Goal: Navigation & Orientation: Find specific page/section

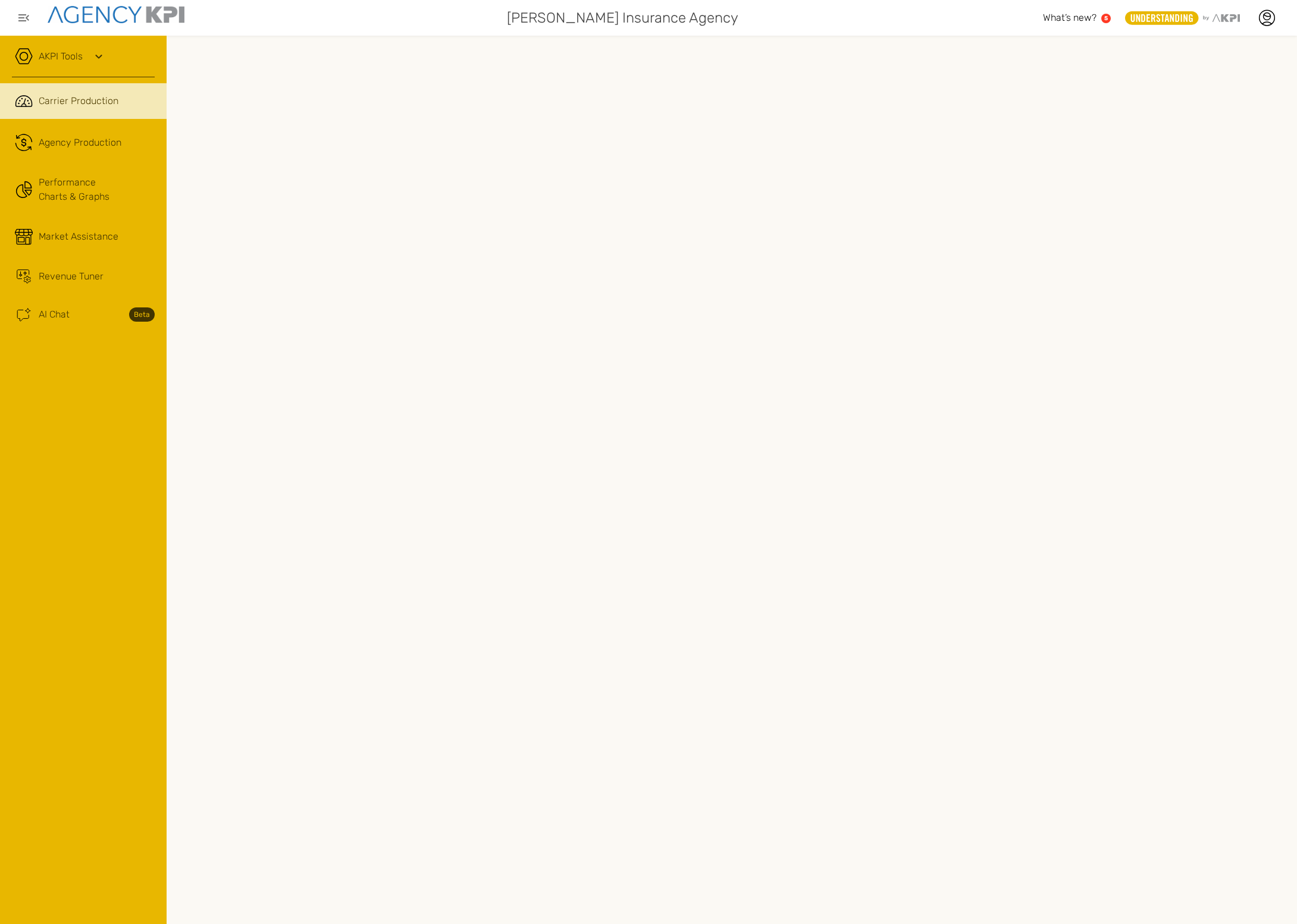
click at [80, 265] on link "Revenue Tuner" at bounding box center [83, 276] width 167 height 32
click at [1167, 13] on icon at bounding box center [1267, 16] width 7 height 7
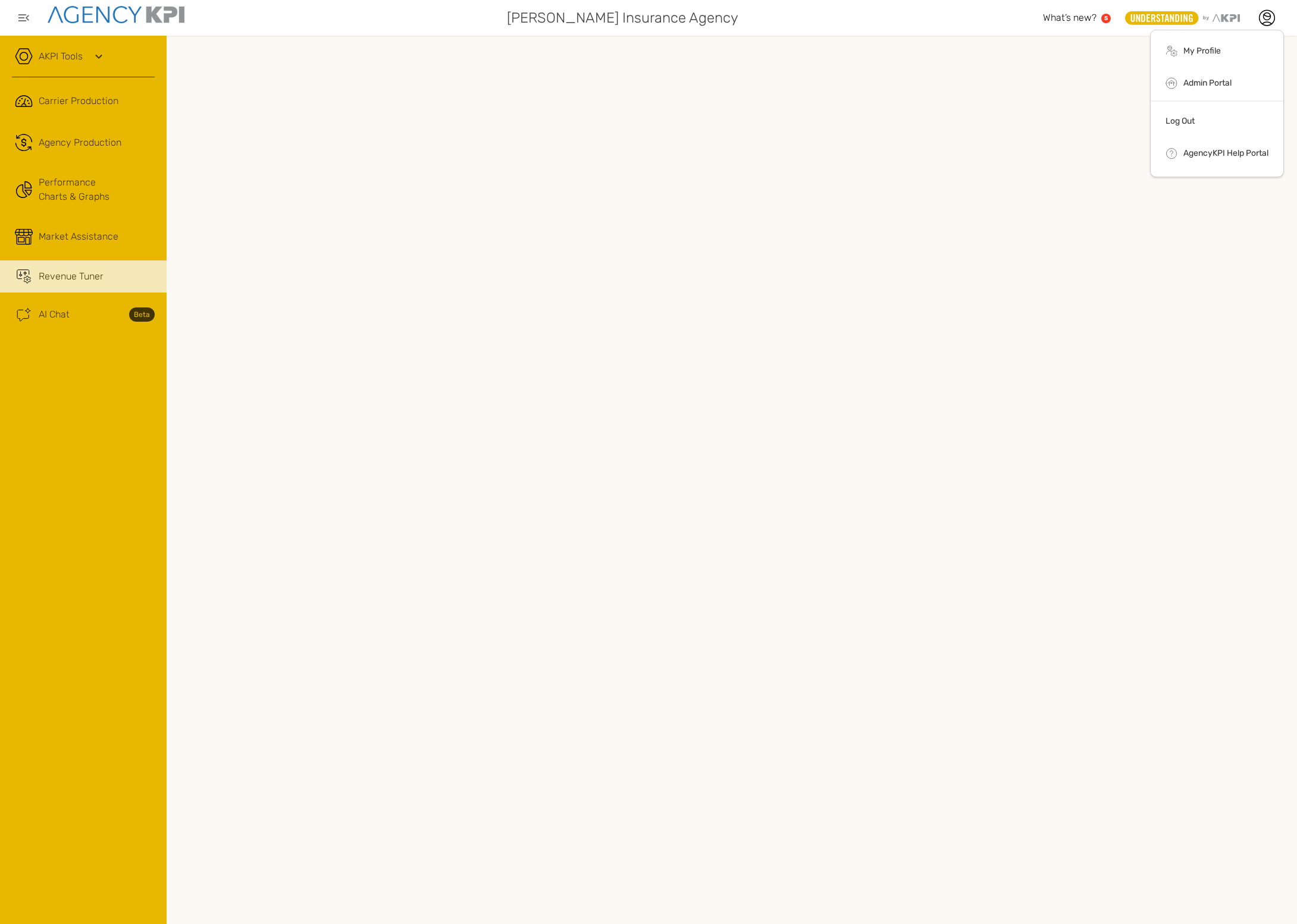
click at [1167, 110] on li "Log Out" at bounding box center [1217, 123] width 133 height 31
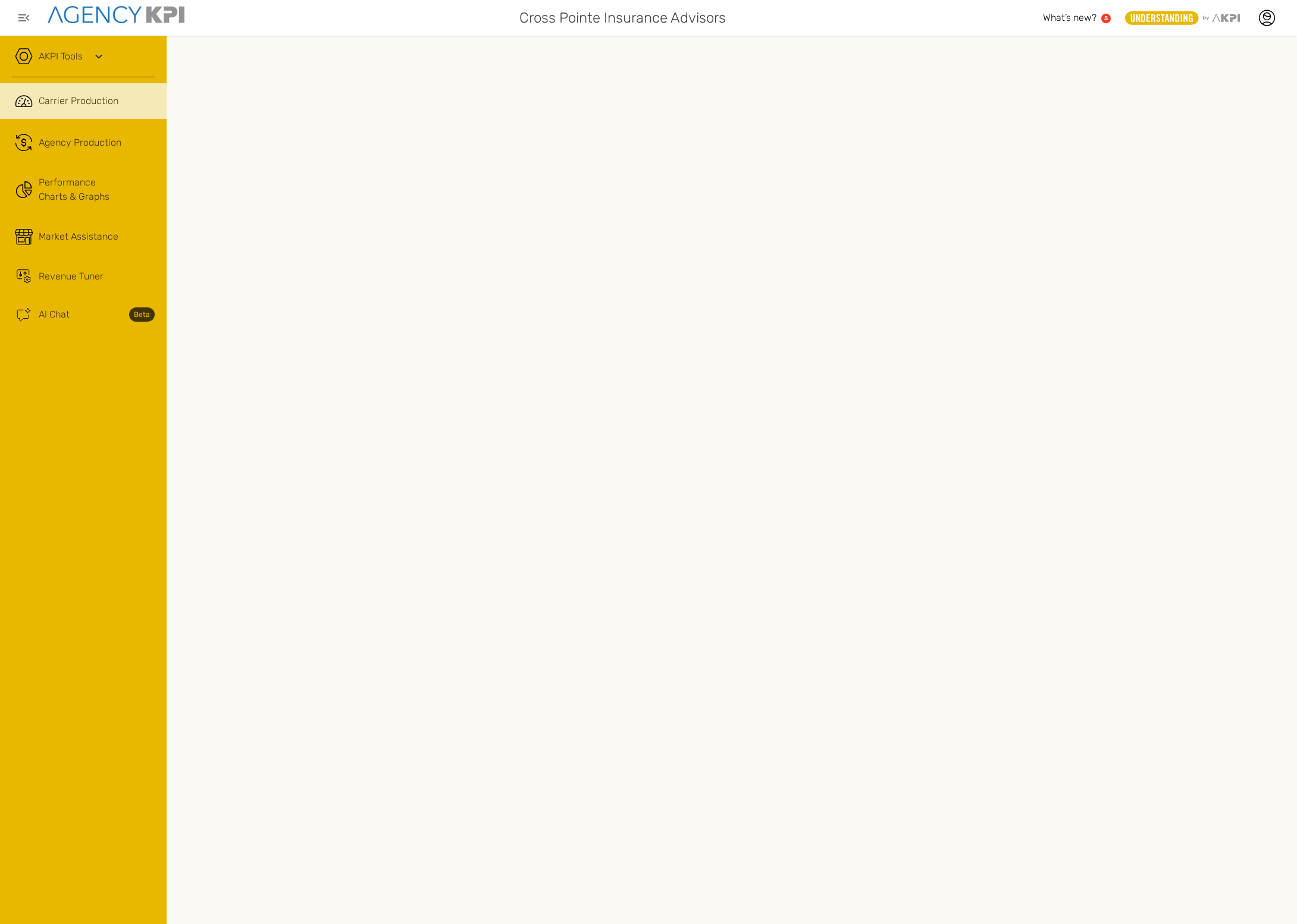
click at [98, 277] on span "Revenue Tuner" at bounding box center [71, 276] width 65 height 14
click at [1263, 16] on icon at bounding box center [1267, 18] width 18 height 18
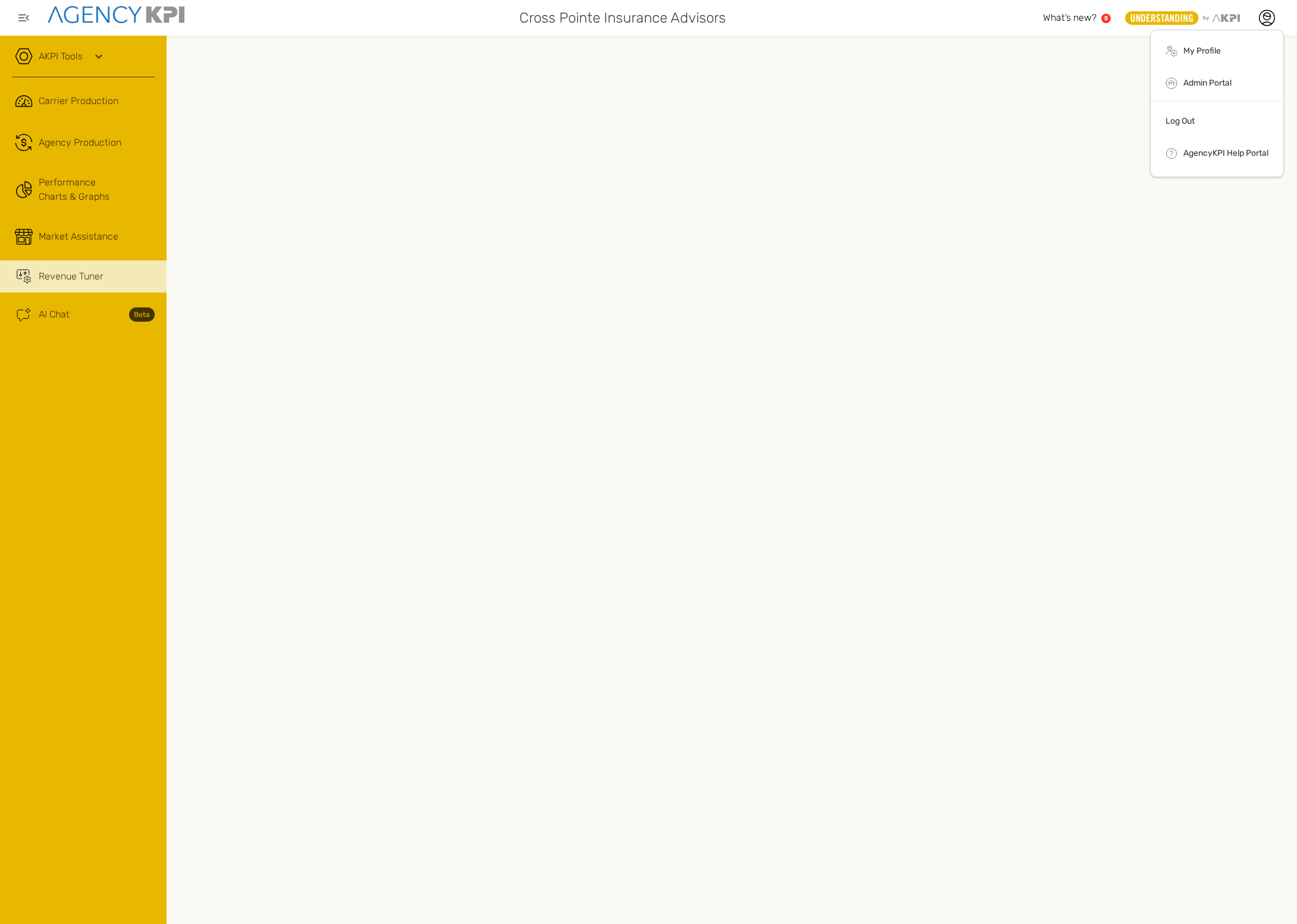
click at [1227, 129] on li "Log Out" at bounding box center [1217, 123] width 133 height 31
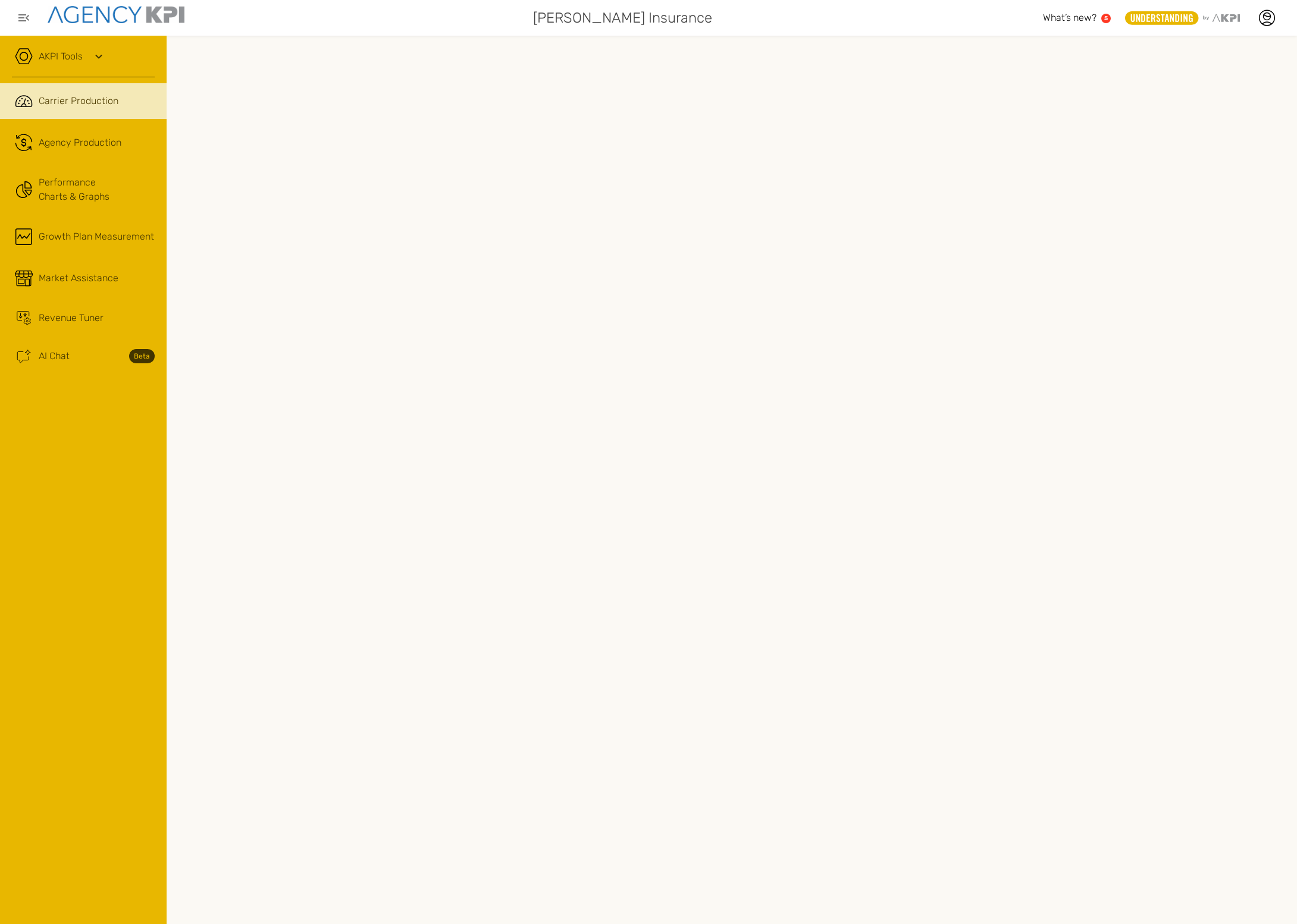
click at [92, 315] on span "Revenue Tuner" at bounding box center [71, 319] width 65 height 14
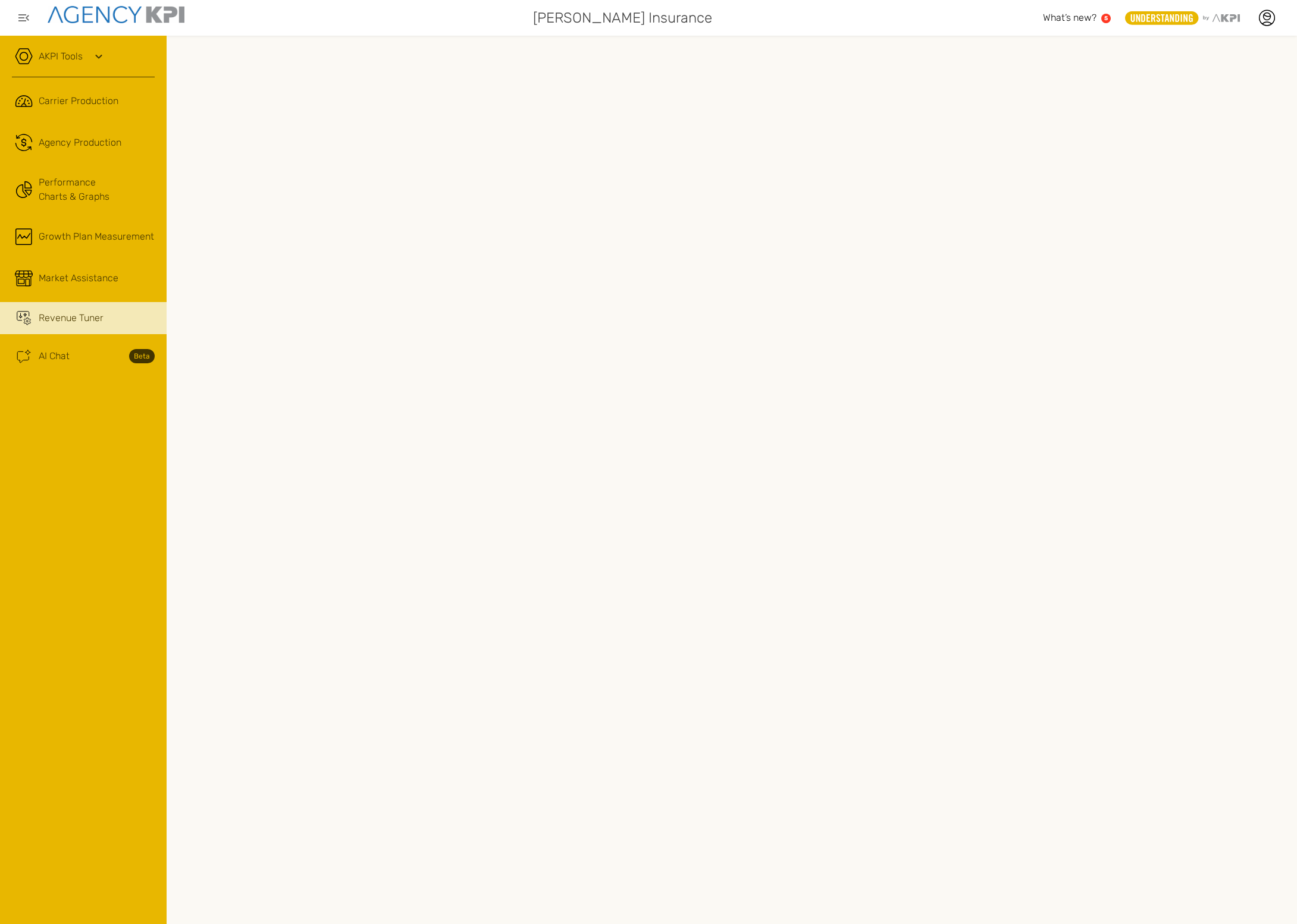
click at [90, 142] on span "Agency Production" at bounding box center [80, 143] width 83 height 14
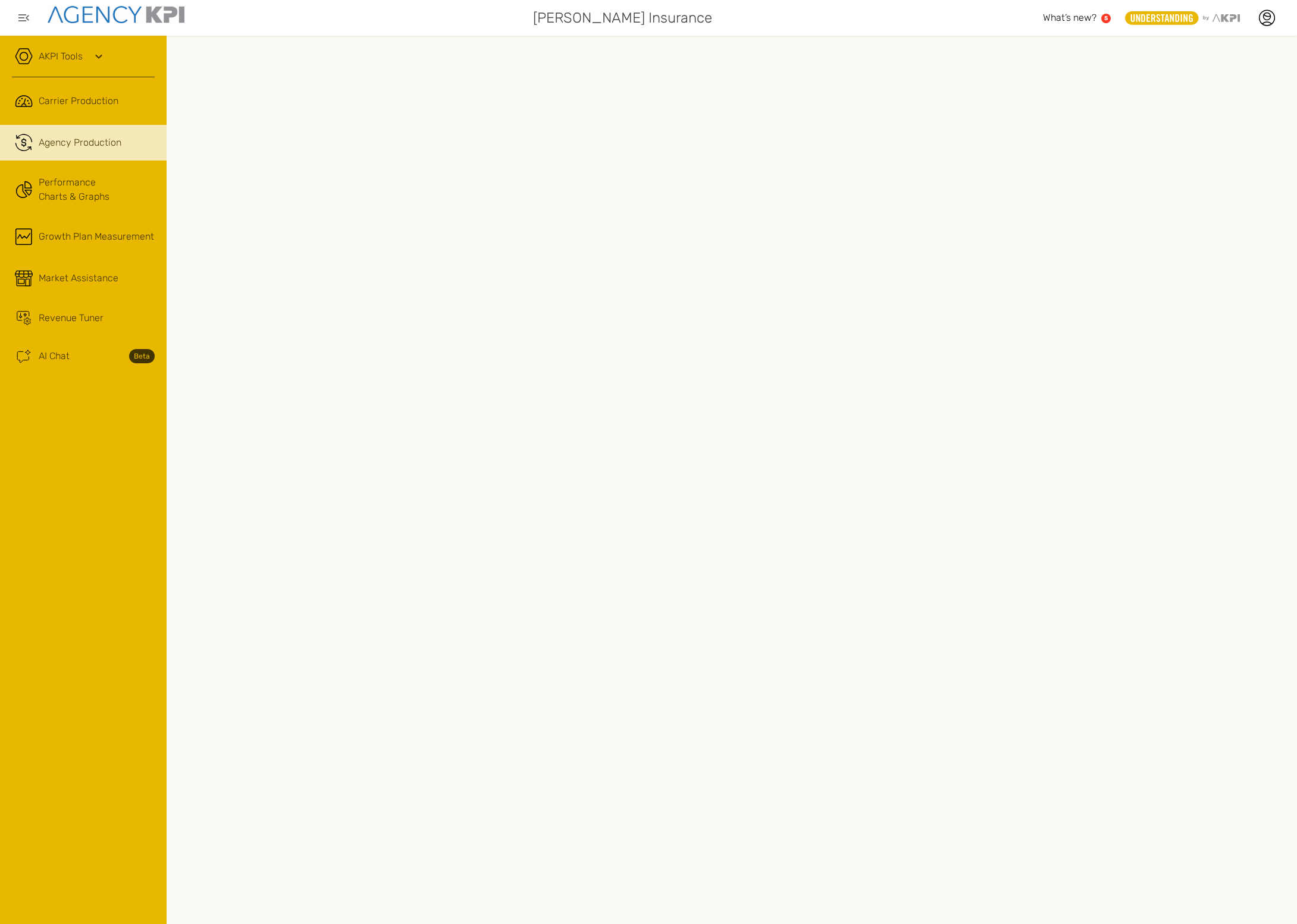
click at [80, 315] on span "Revenue Tuner" at bounding box center [71, 319] width 65 height 14
